Goal: Task Accomplishment & Management: Manage account settings

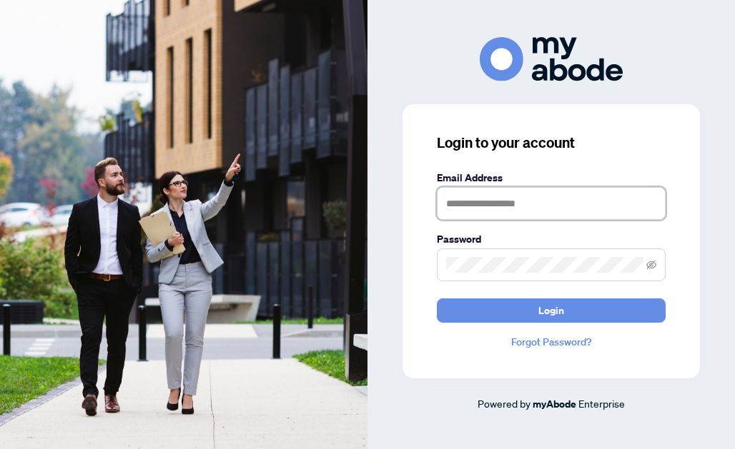
type input "**********"
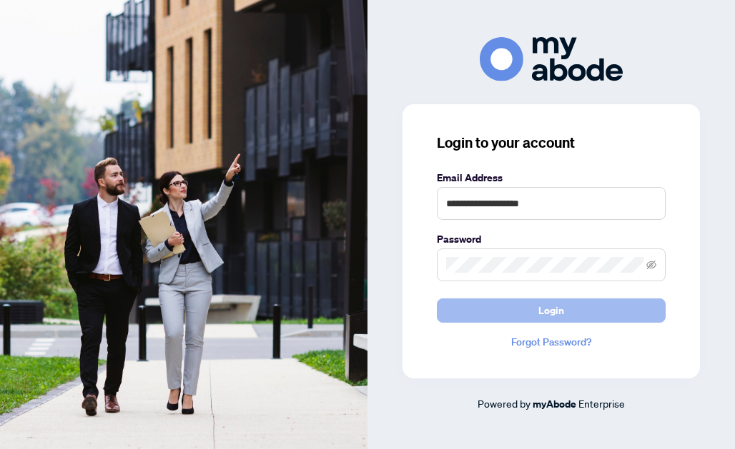
click at [539, 317] on span "Login" at bounding box center [551, 310] width 26 height 23
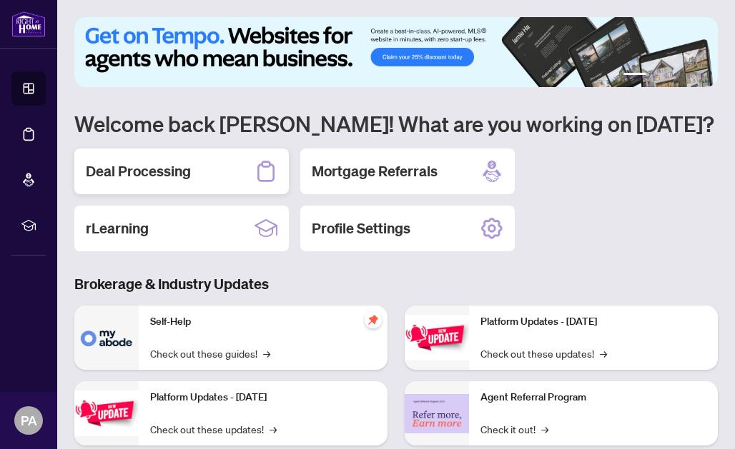
click at [227, 172] on div "Deal Processing" at bounding box center [181, 172] width 214 height 46
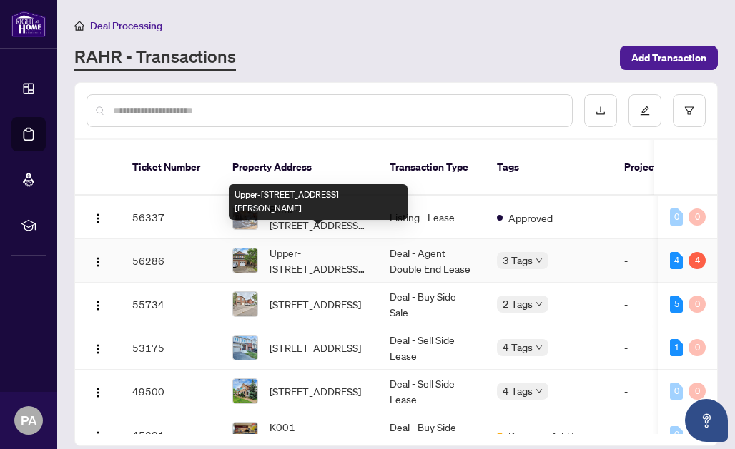
click at [319, 247] on span "Upper-[STREET_ADDRESS][PERSON_NAME]" at bounding box center [317, 260] width 97 height 31
